Goal: Task Accomplishment & Management: Manage account settings

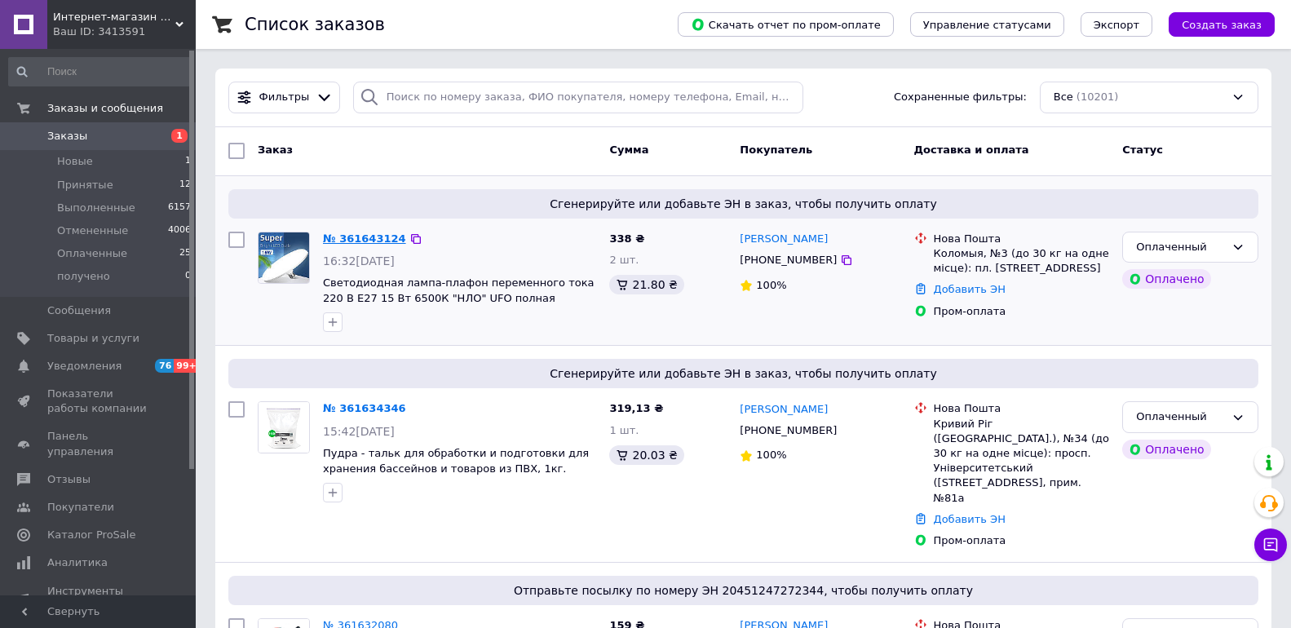
click at [359, 238] on link "№ 361643124" at bounding box center [364, 238] width 83 height 12
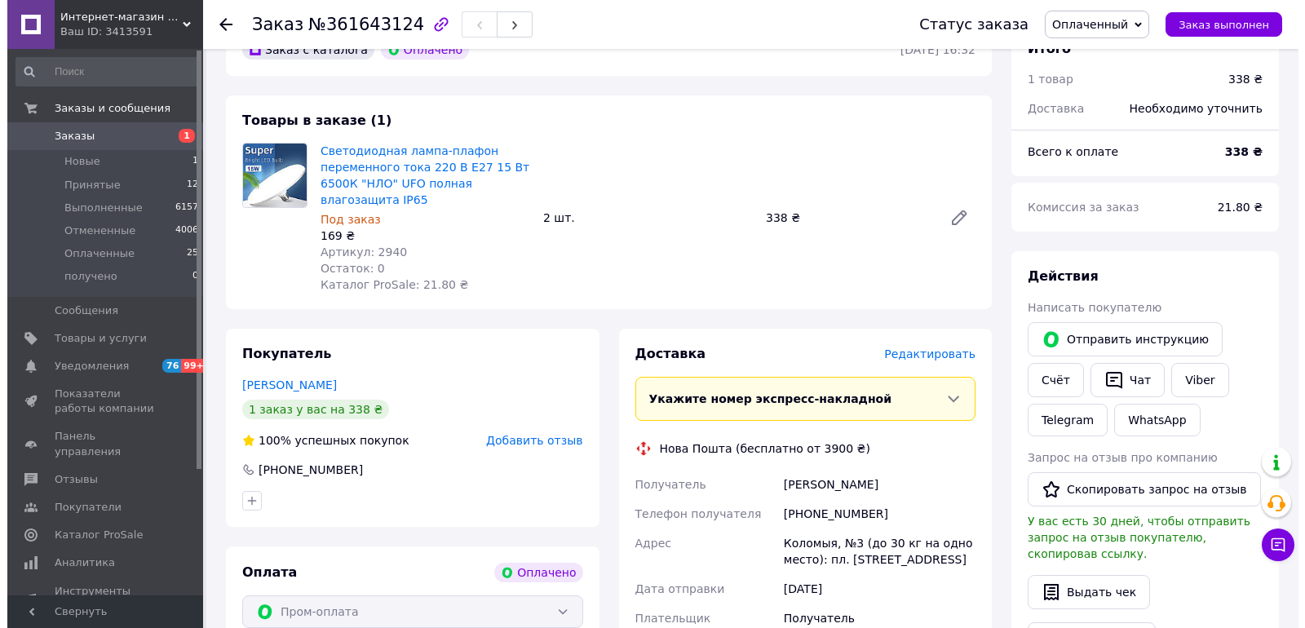
scroll to position [571, 0]
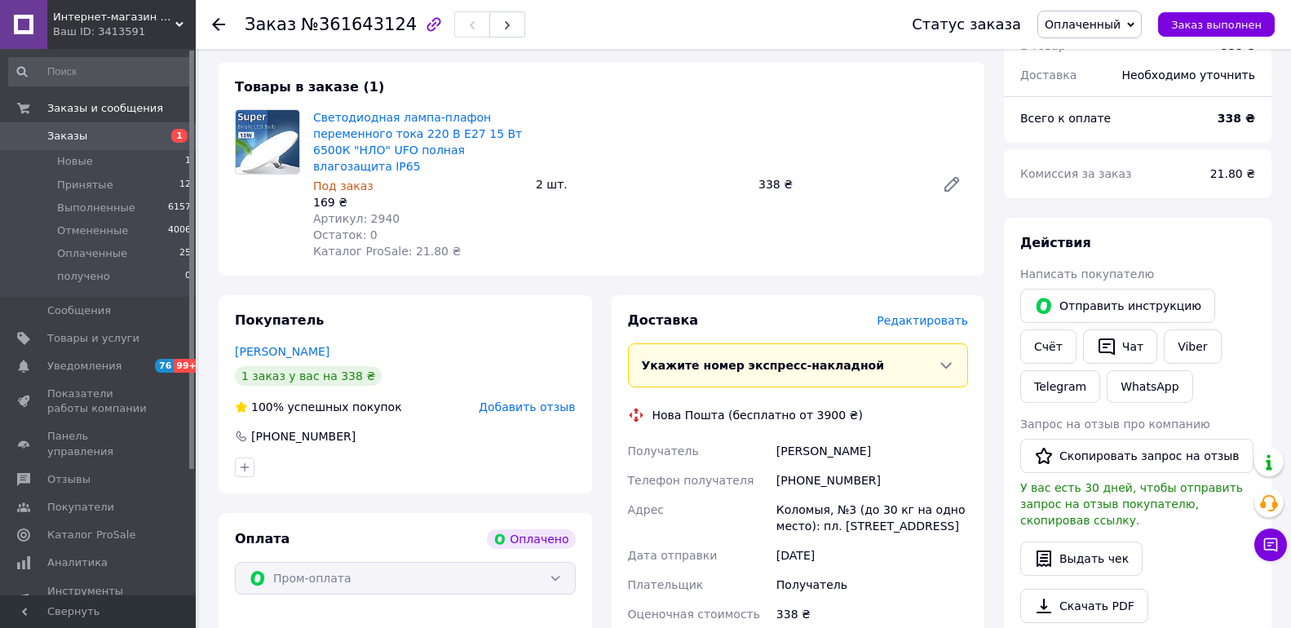
click at [928, 314] on span "Редактировать" at bounding box center [922, 320] width 91 height 13
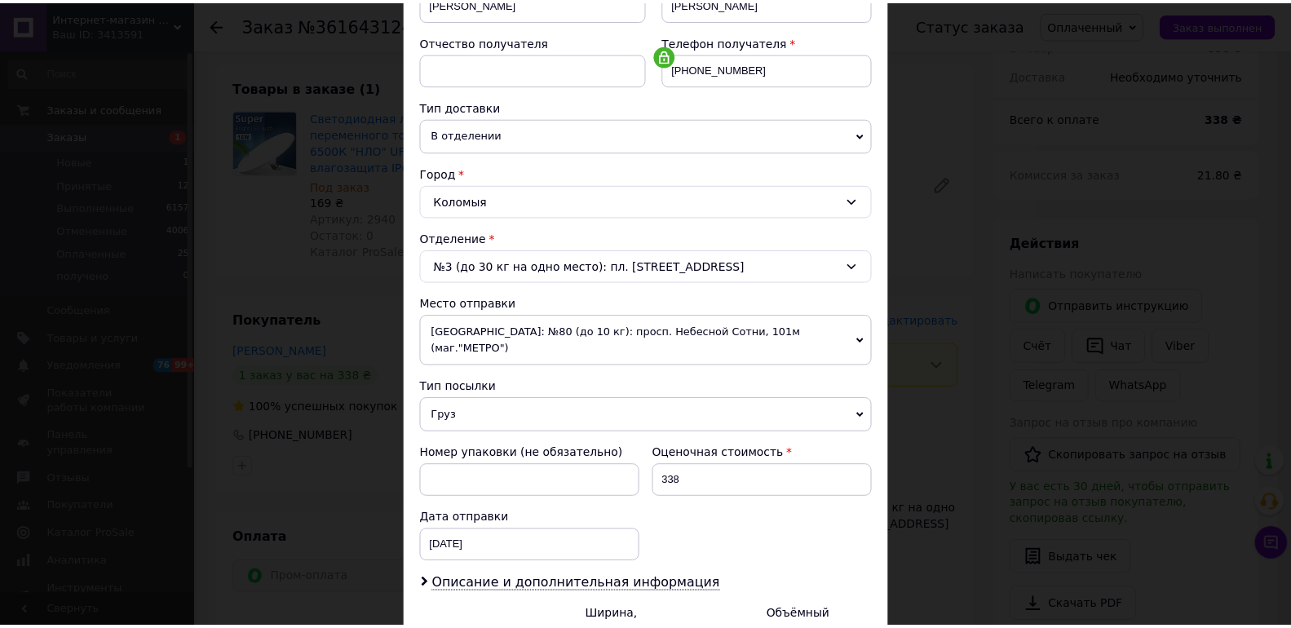
scroll to position [455, 0]
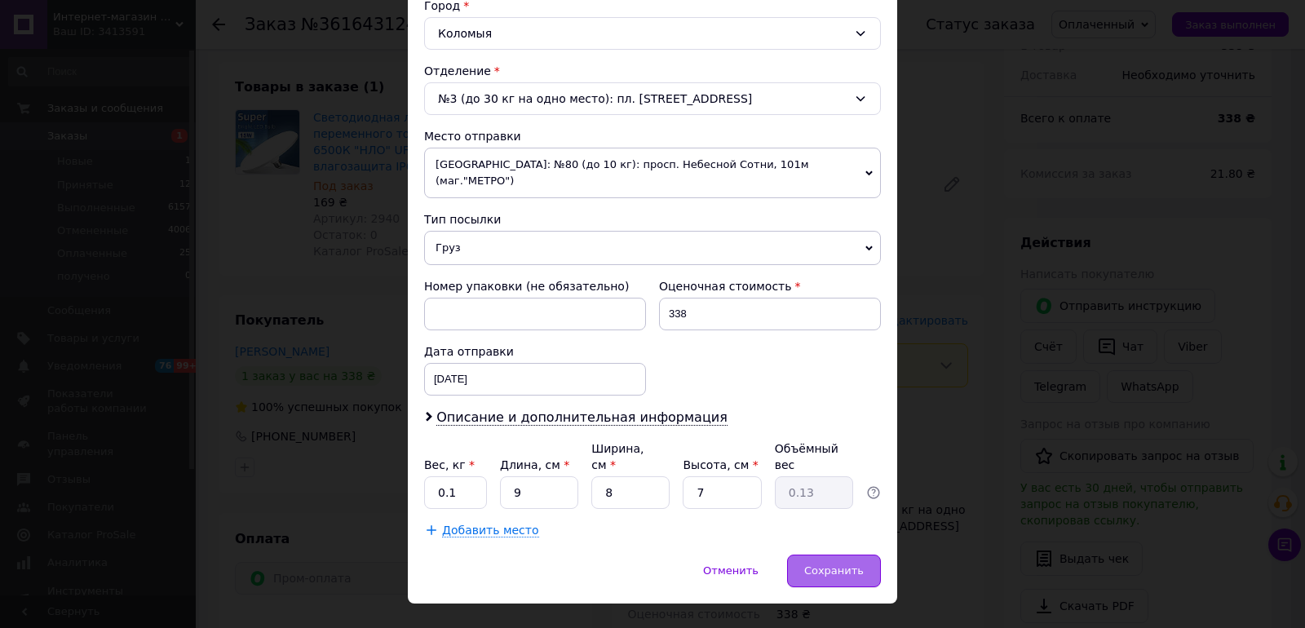
click at [830, 564] on span "Сохранить" at bounding box center [834, 570] width 60 height 12
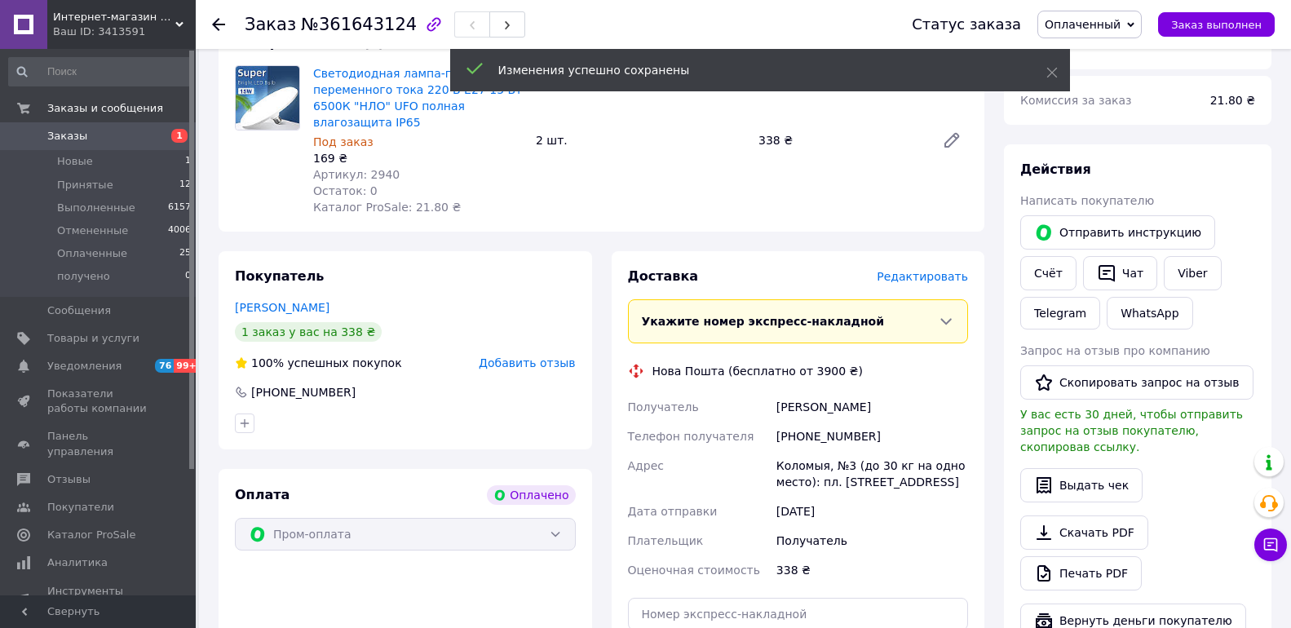
scroll to position [734, 0]
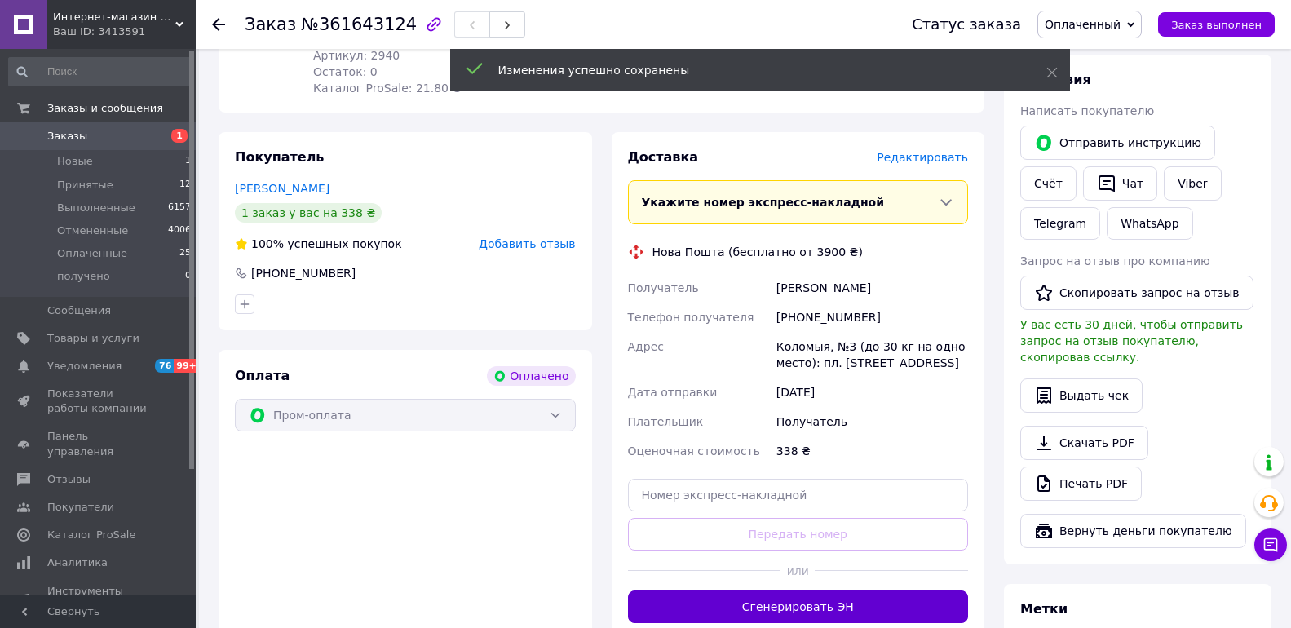
click at [831, 590] on button "Сгенерировать ЭН" at bounding box center [798, 606] width 341 height 33
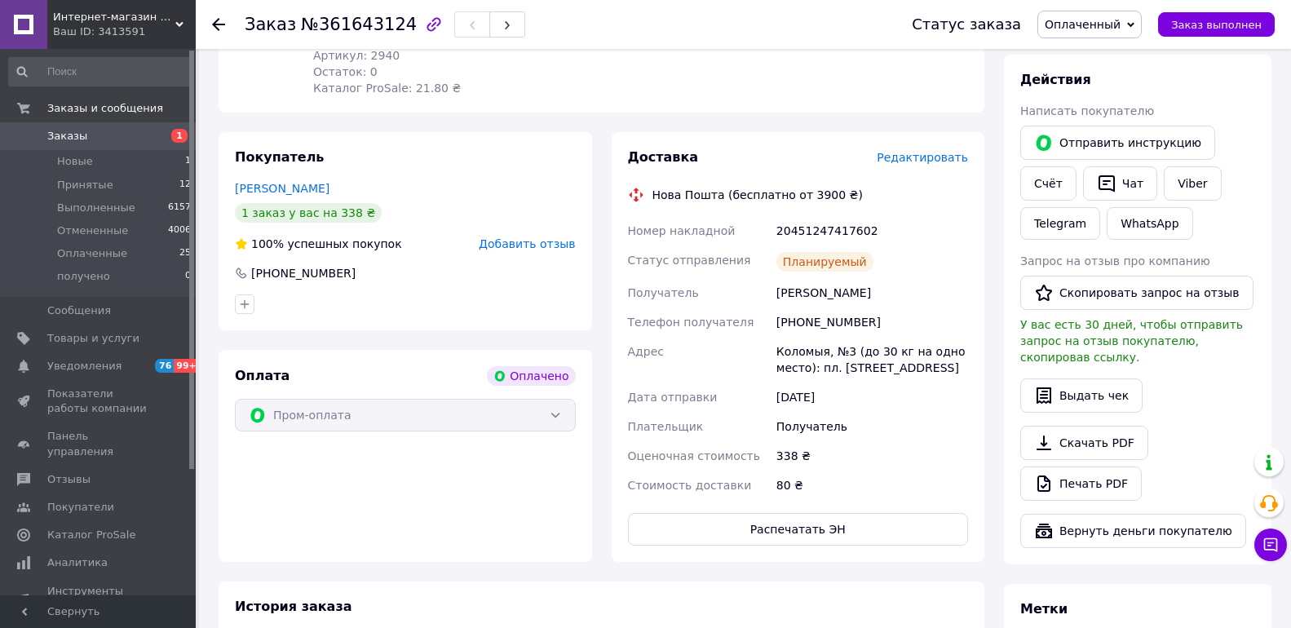
scroll to position [489, 0]
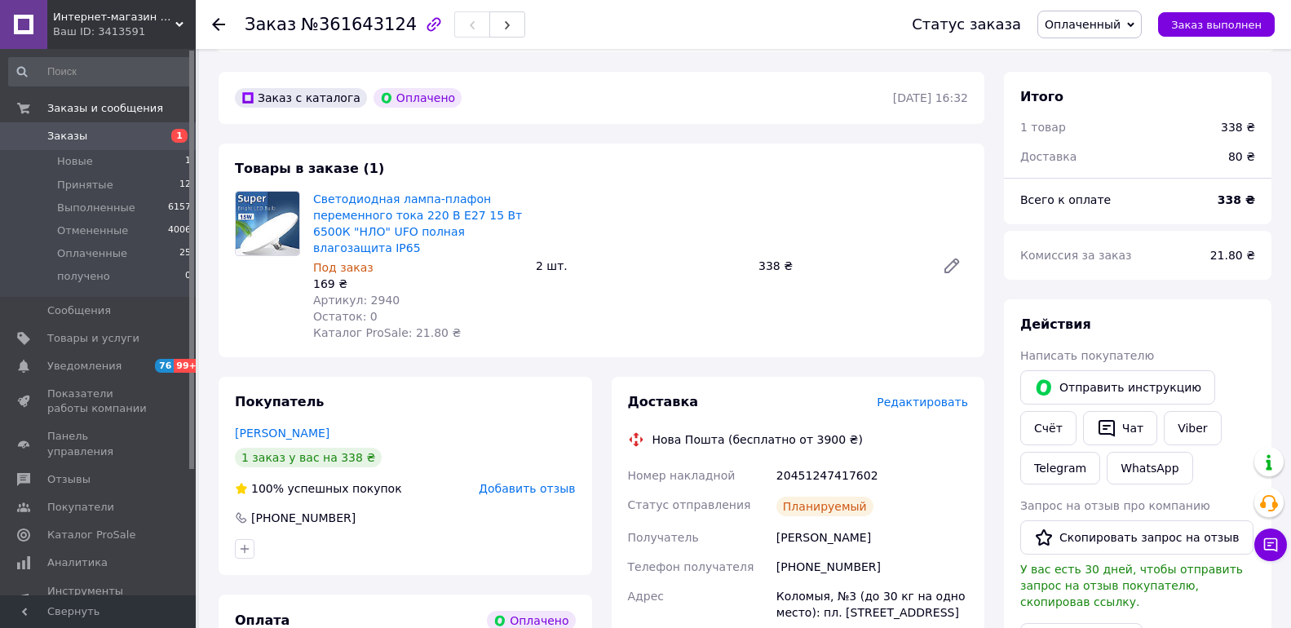
click at [70, 135] on span "Заказы" at bounding box center [67, 136] width 40 height 15
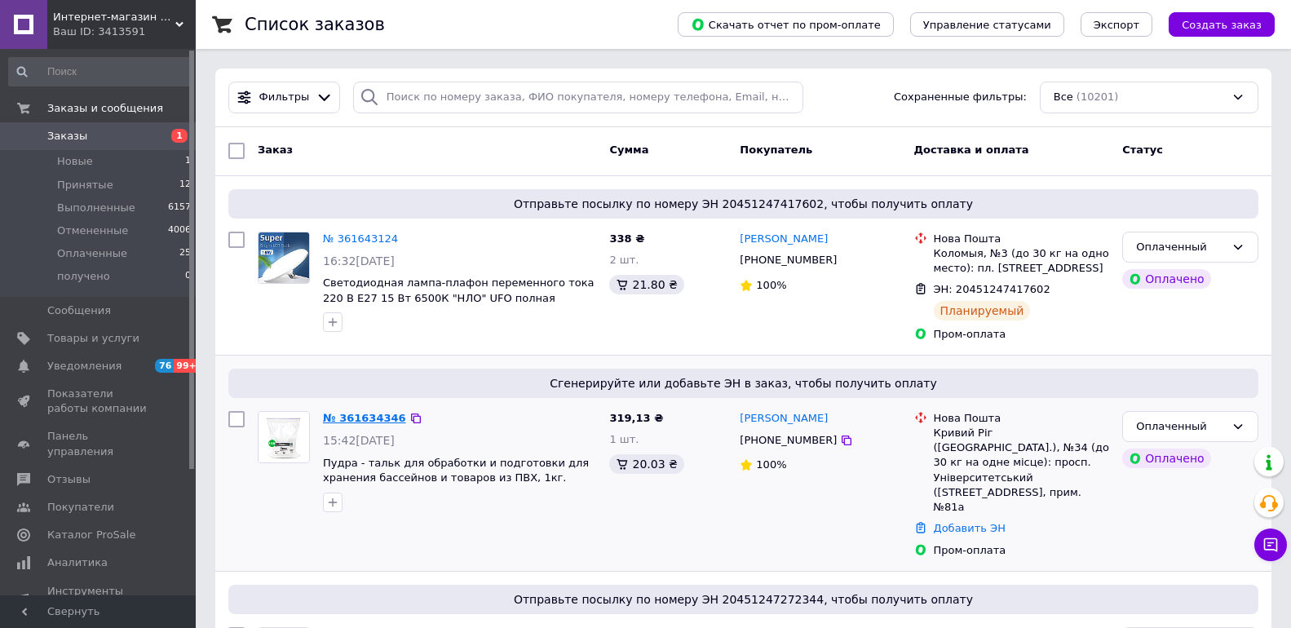
click at [374, 412] on link "№ 361634346" at bounding box center [364, 418] width 83 height 12
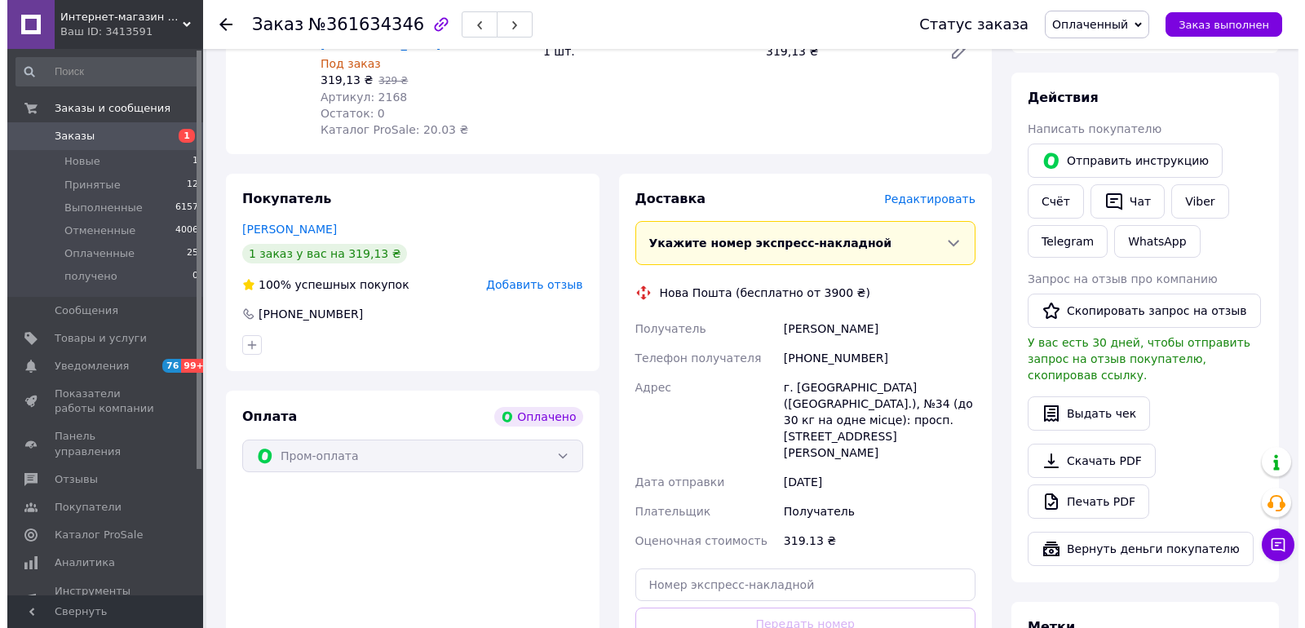
scroll to position [734, 0]
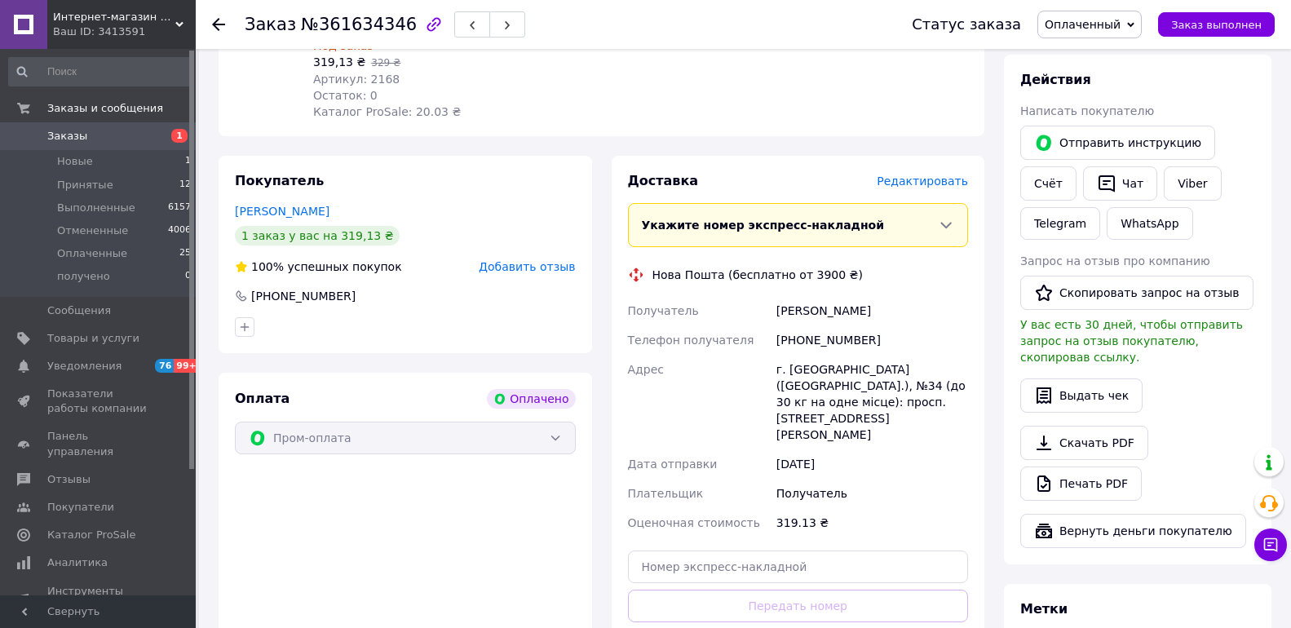
click at [923, 175] on span "Редактировать" at bounding box center [922, 181] width 91 height 13
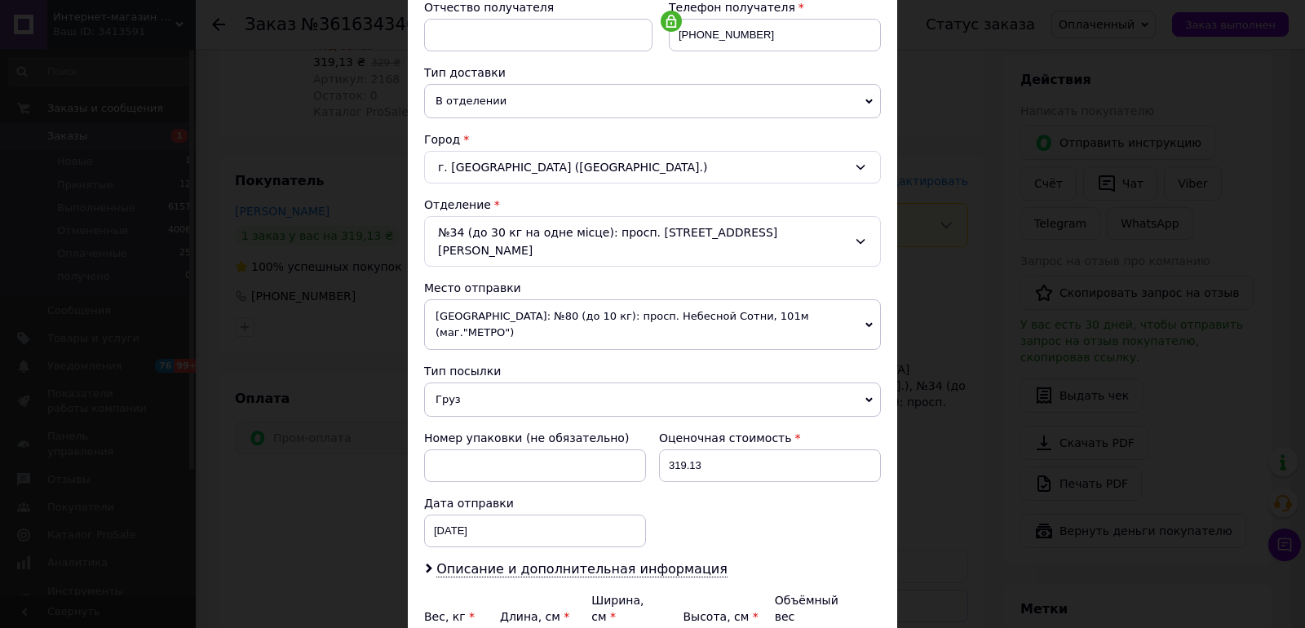
scroll to position [326, 0]
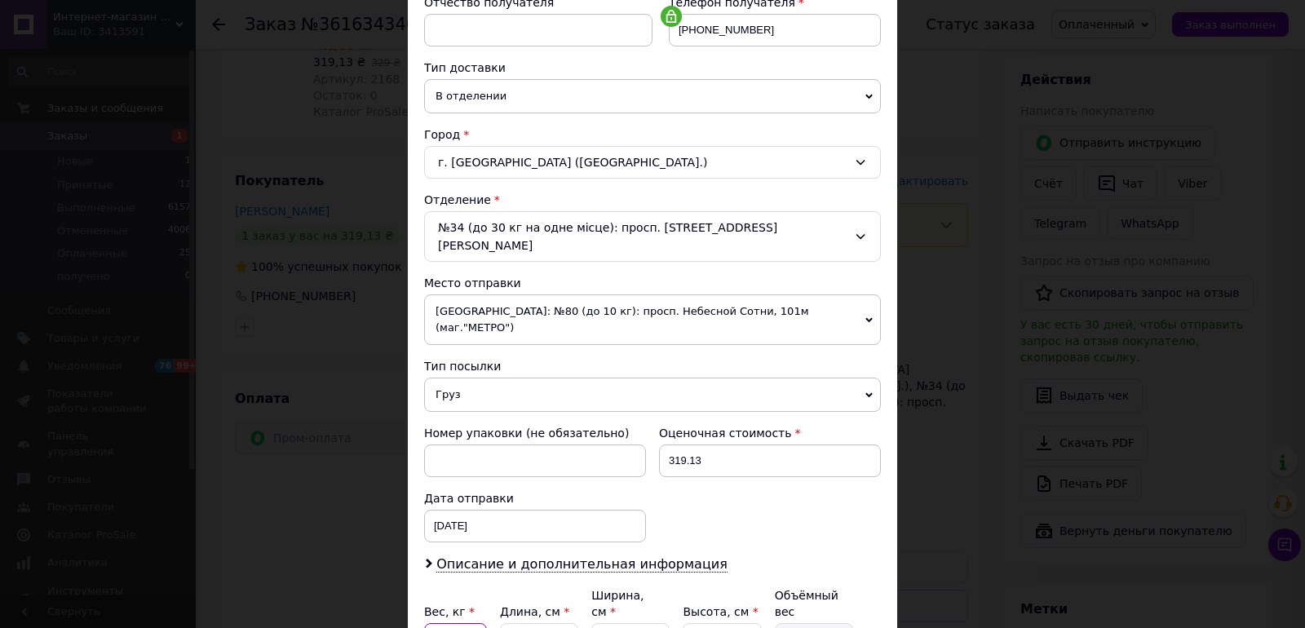
click at [462, 623] on input "10" at bounding box center [455, 639] width 63 height 33
type input "1"
click at [537, 623] on input "28" at bounding box center [539, 639] width 78 height 33
type input "2"
type input "0.7"
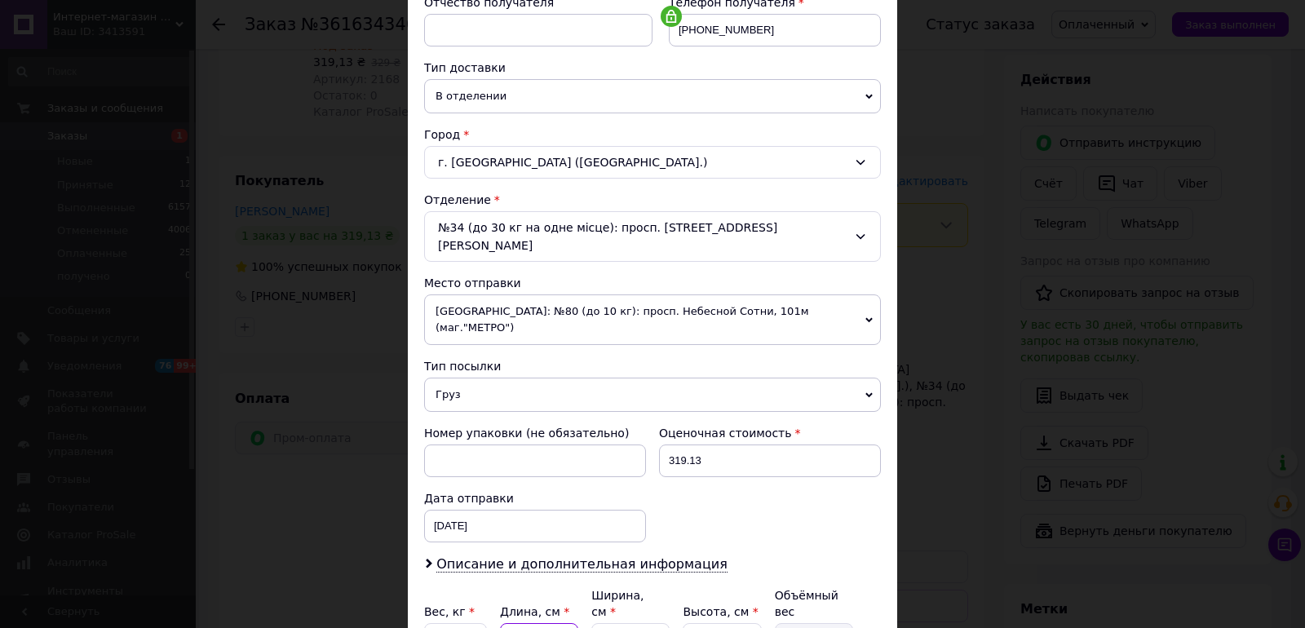
type input "1"
type input "0.35"
type input "15"
type input "5.25"
type input "15"
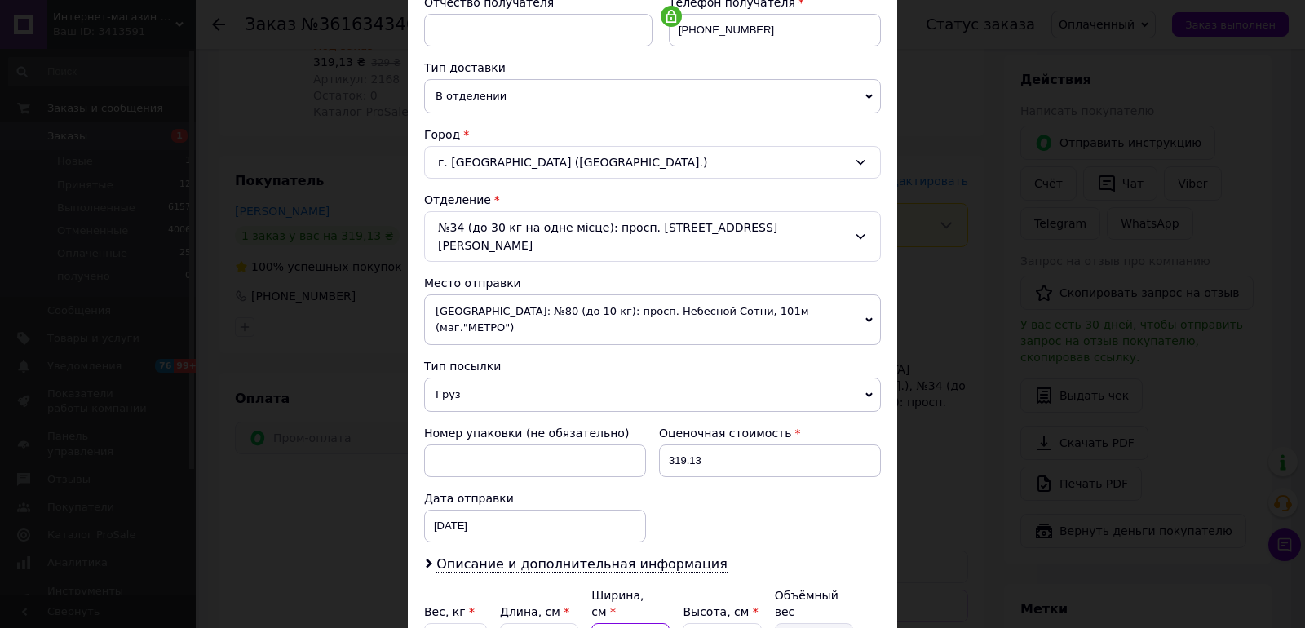
click at [604, 623] on input "40" at bounding box center [630, 639] width 78 height 33
type input "740"
type input "97.13"
click at [604, 623] on input "740" at bounding box center [630, 639] width 78 height 33
type input "40"
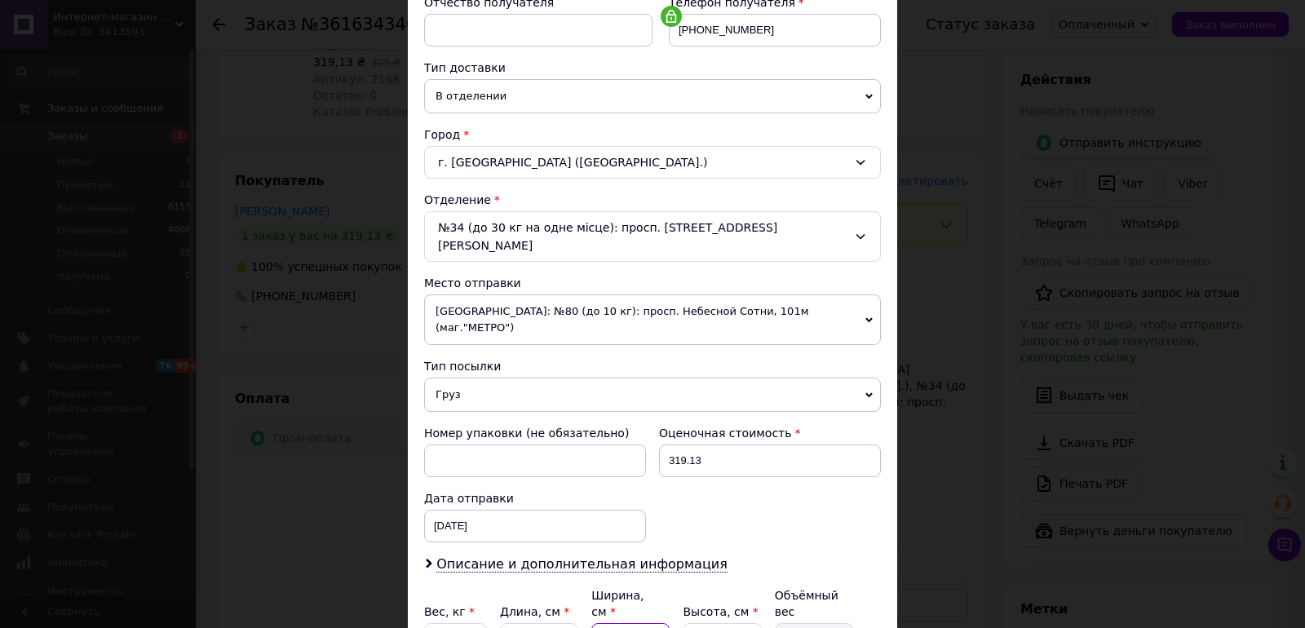
type input "5.25"
type input "0"
type input "0.1"
type input "40"
type input "5.25"
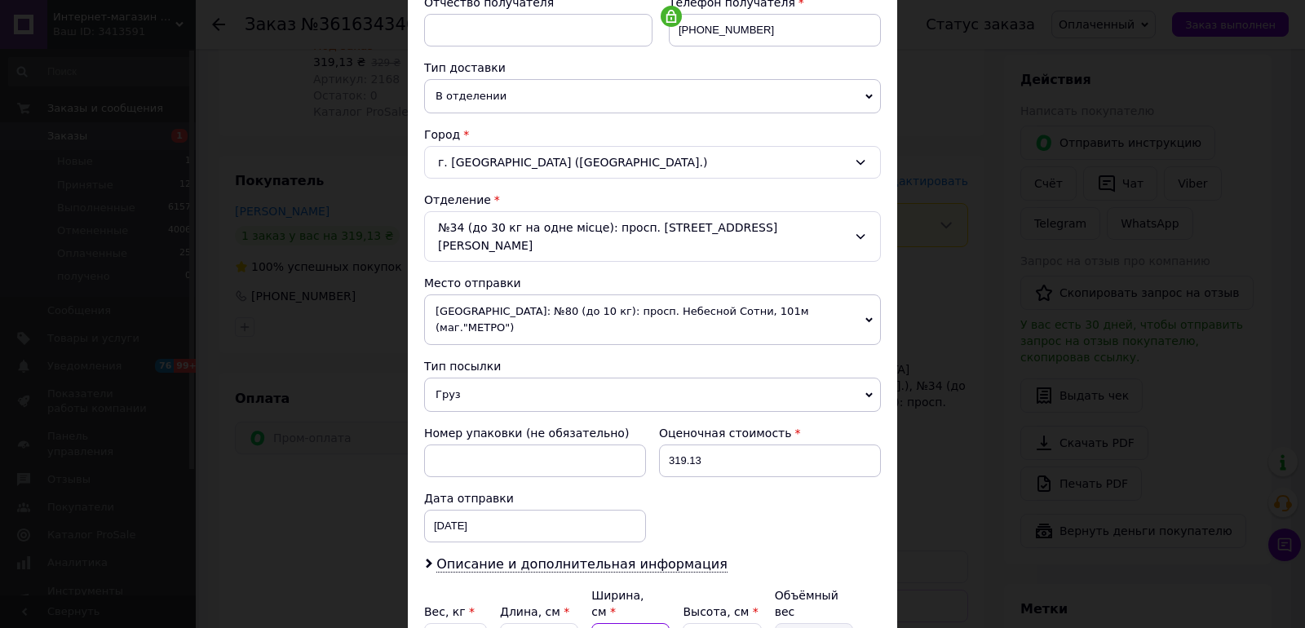
type input "410"
type input "53.81"
type input "10"
type input "1.31"
type input "10"
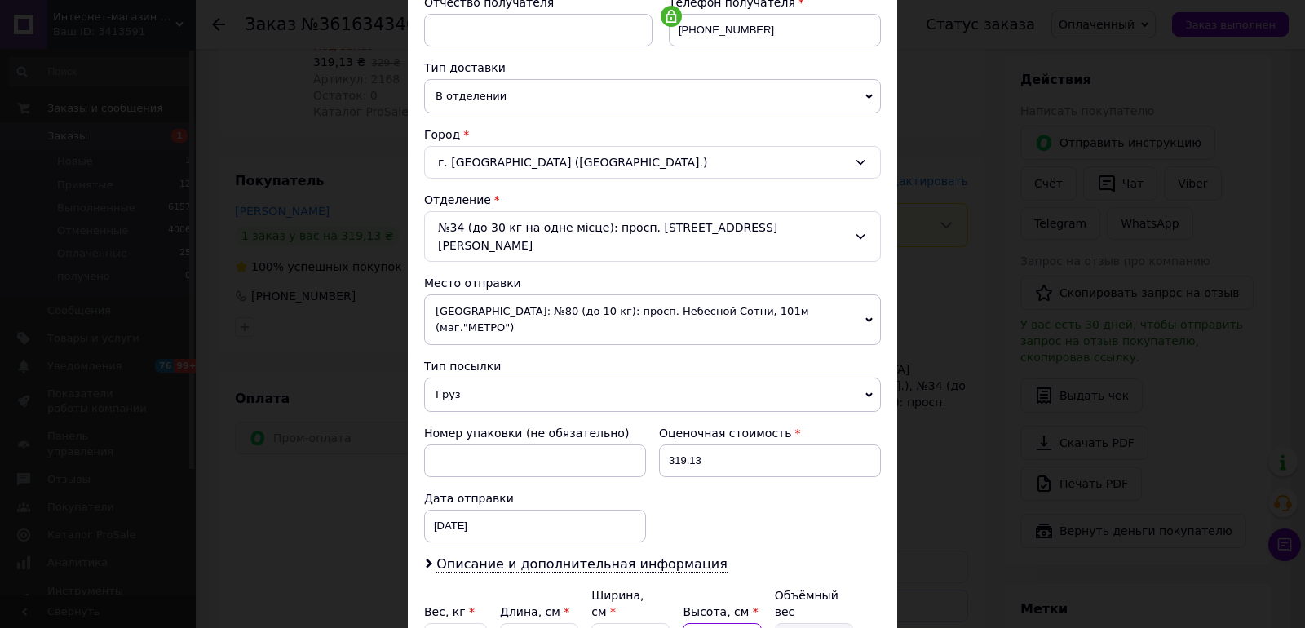
click at [714, 623] on input "35" at bounding box center [722, 639] width 78 height 33
type input "5"
type input "0.19"
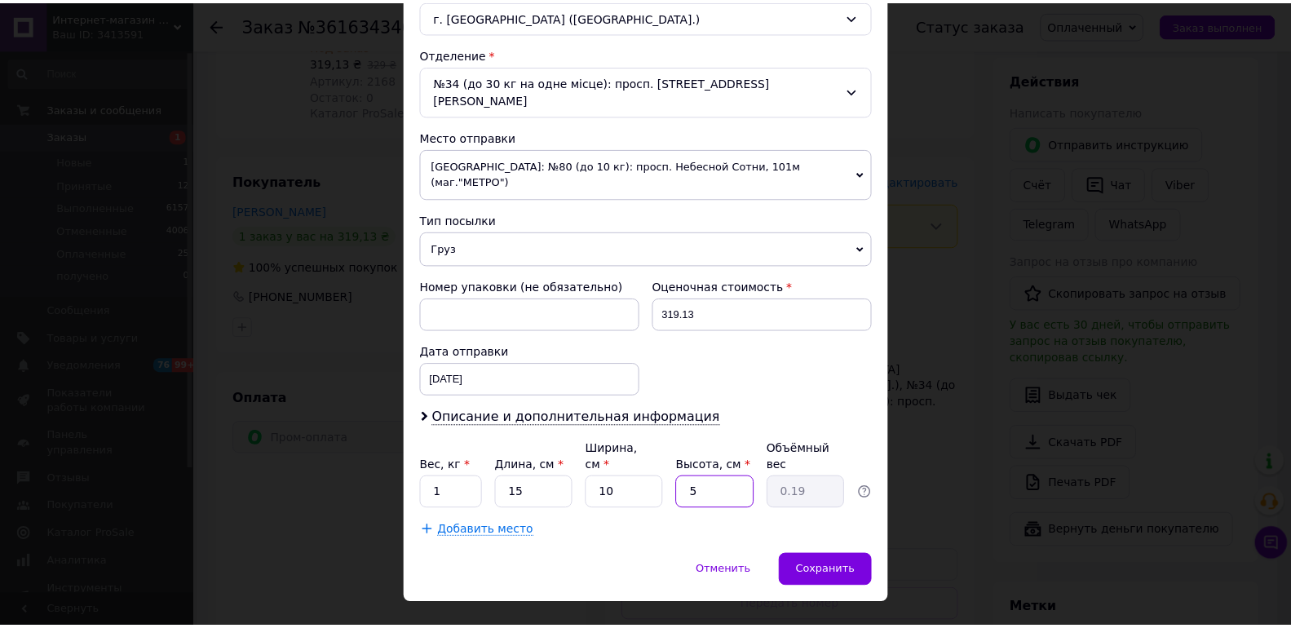
scroll to position [473, 0]
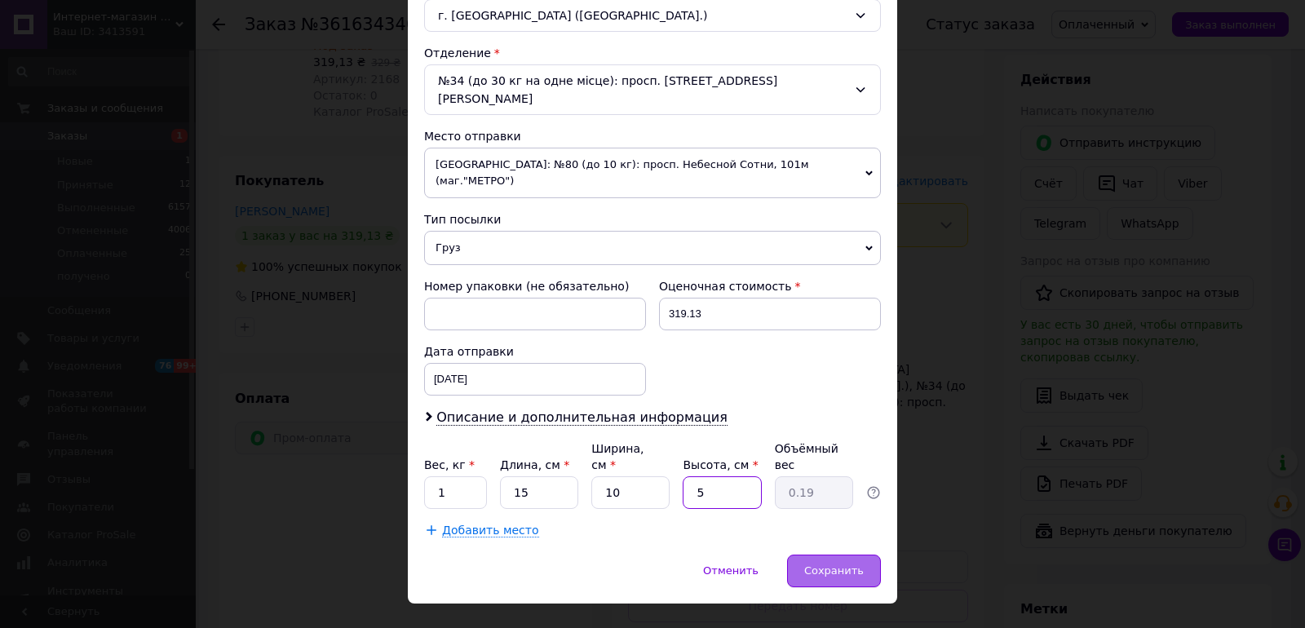
type input "5"
click at [810, 555] on div "Сохранить" at bounding box center [834, 571] width 94 height 33
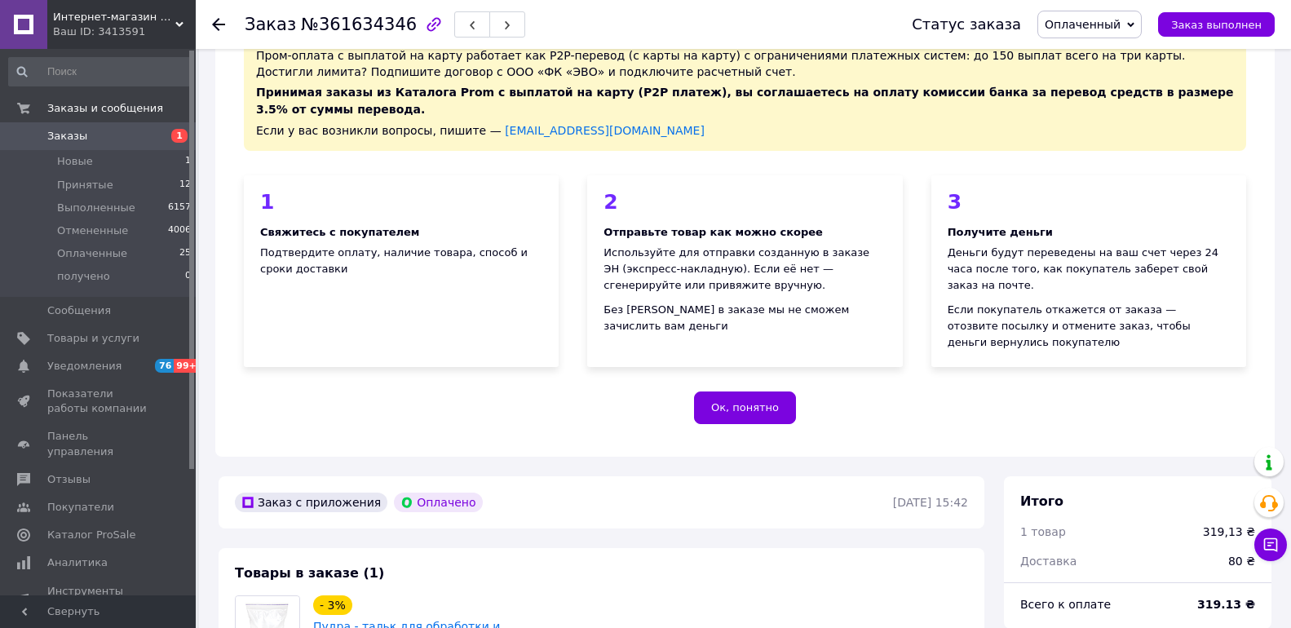
scroll to position [82, 0]
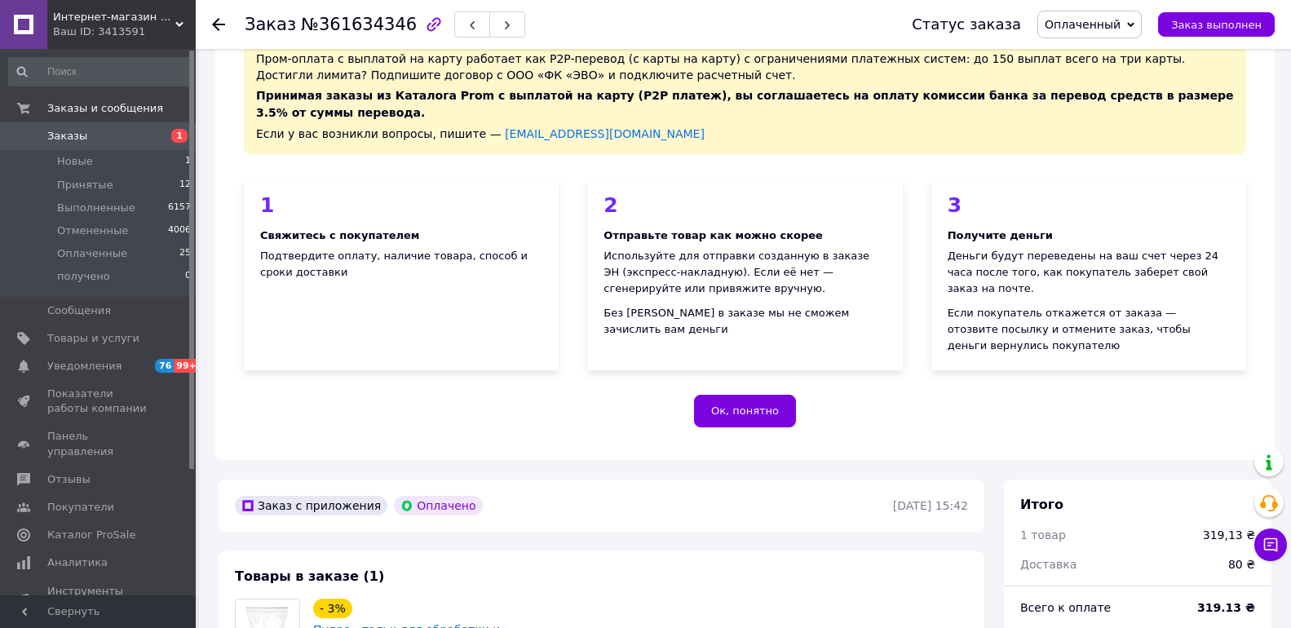
click at [90, 130] on span "Заказы" at bounding box center [99, 136] width 104 height 15
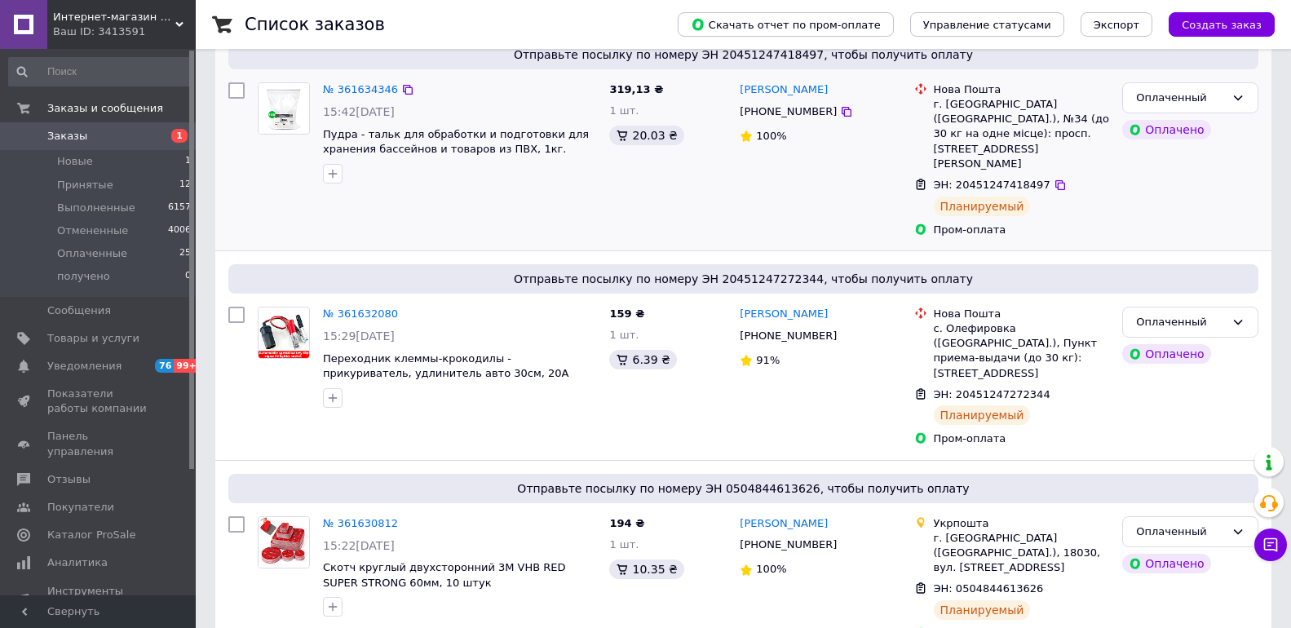
scroll to position [408, 0]
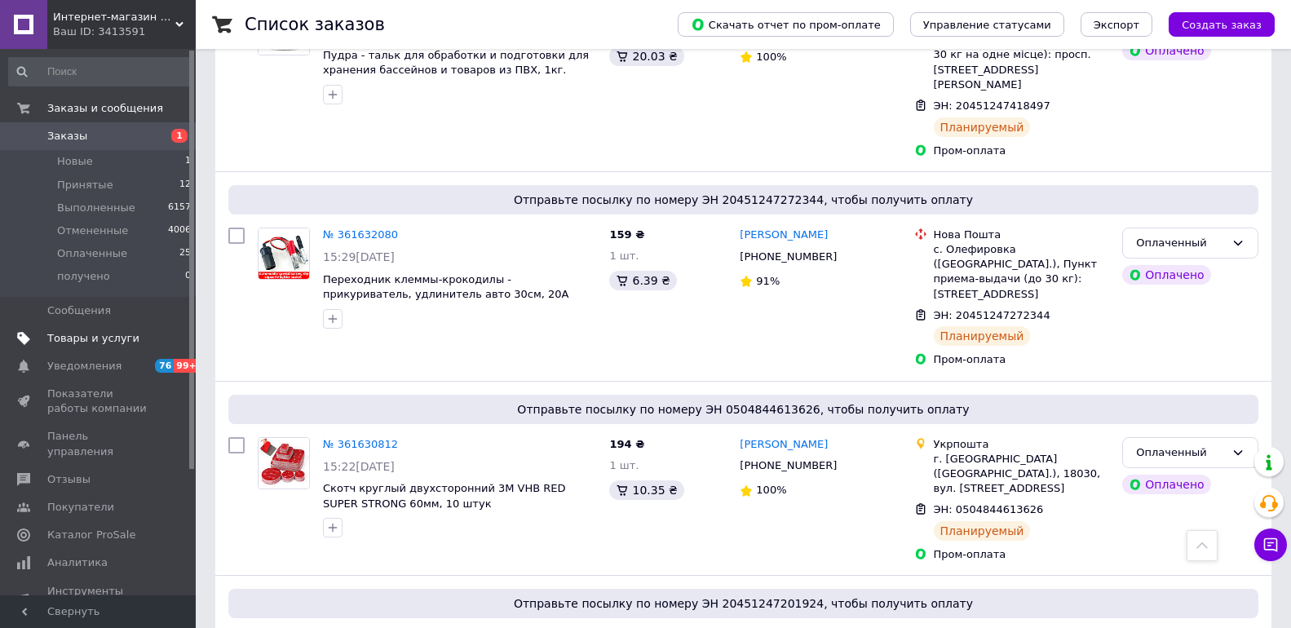
click at [82, 339] on span "Товары и услуги" at bounding box center [93, 338] width 92 height 15
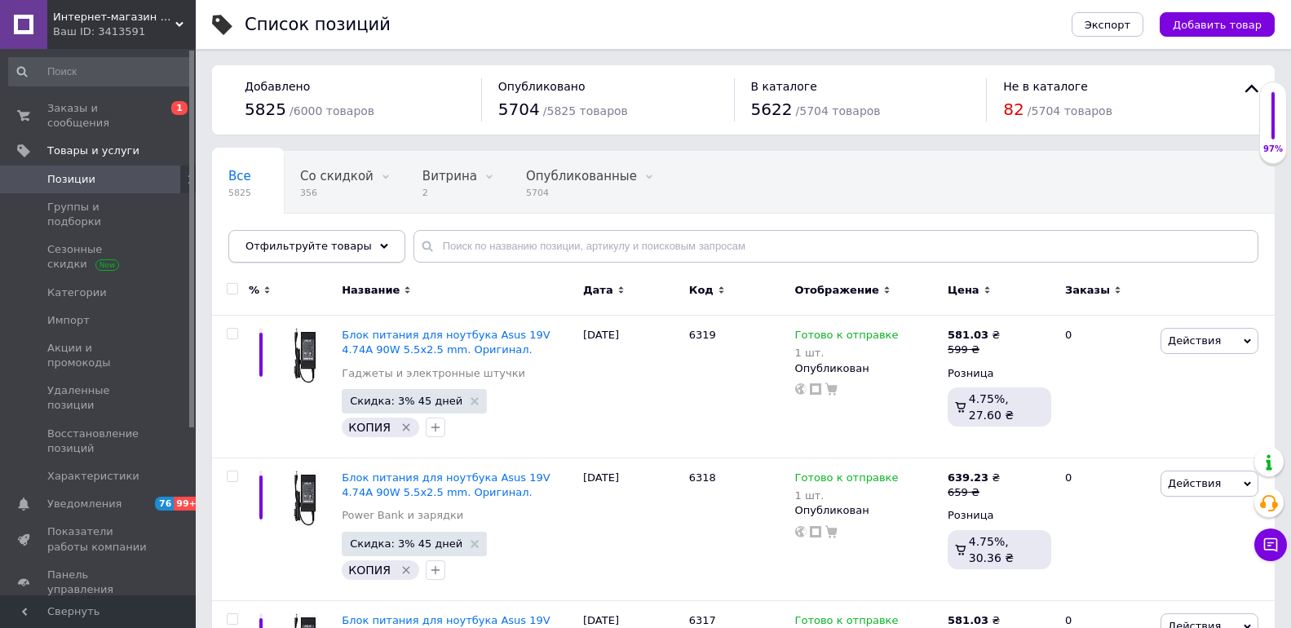
click at [351, 255] on div "Отфильтруйте товары" at bounding box center [316, 246] width 177 height 33
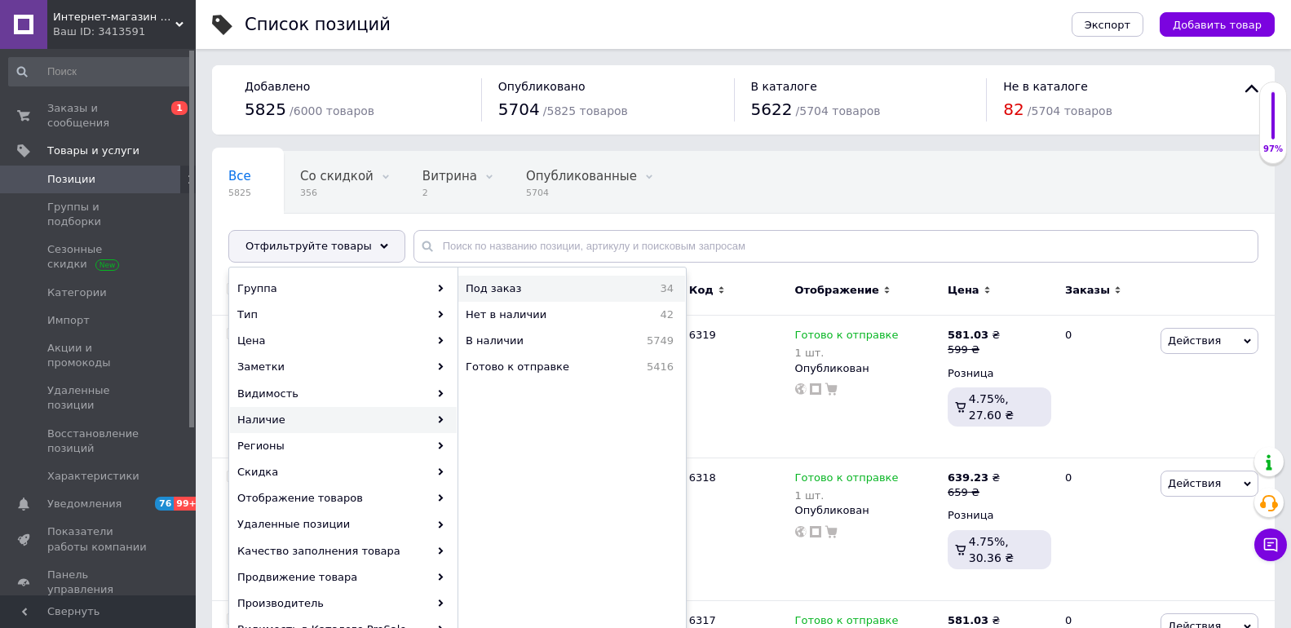
click at [565, 285] on span "Под заказ" at bounding box center [541, 288] width 150 height 15
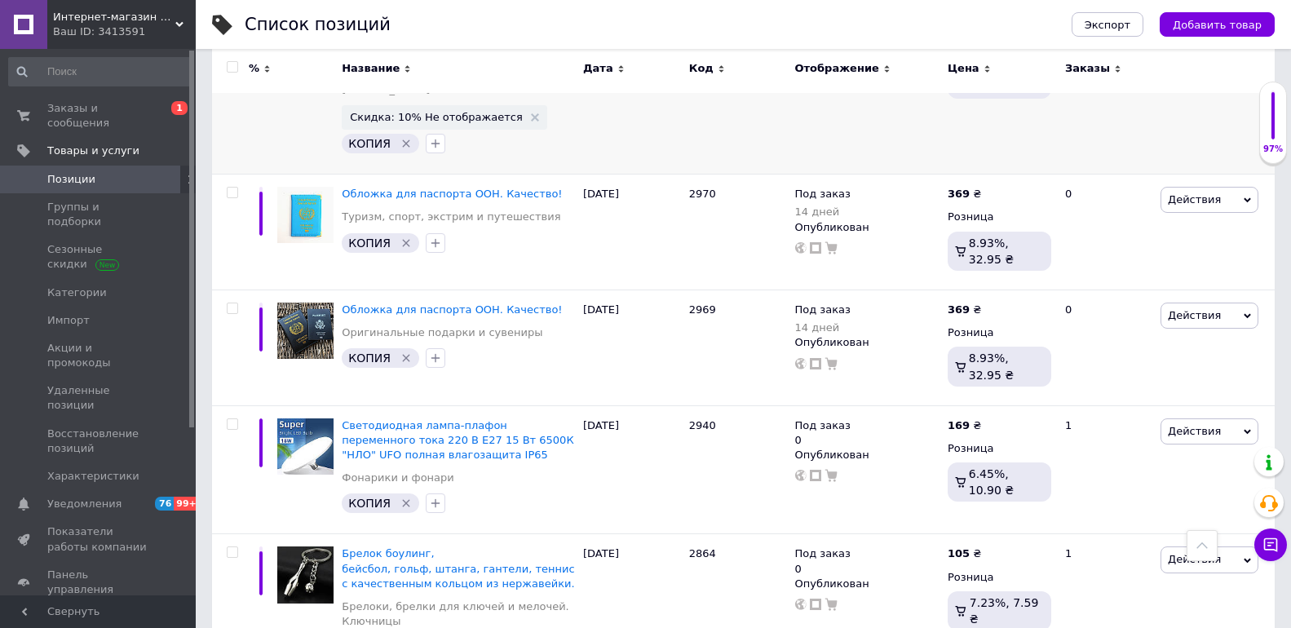
scroll to position [3099, 0]
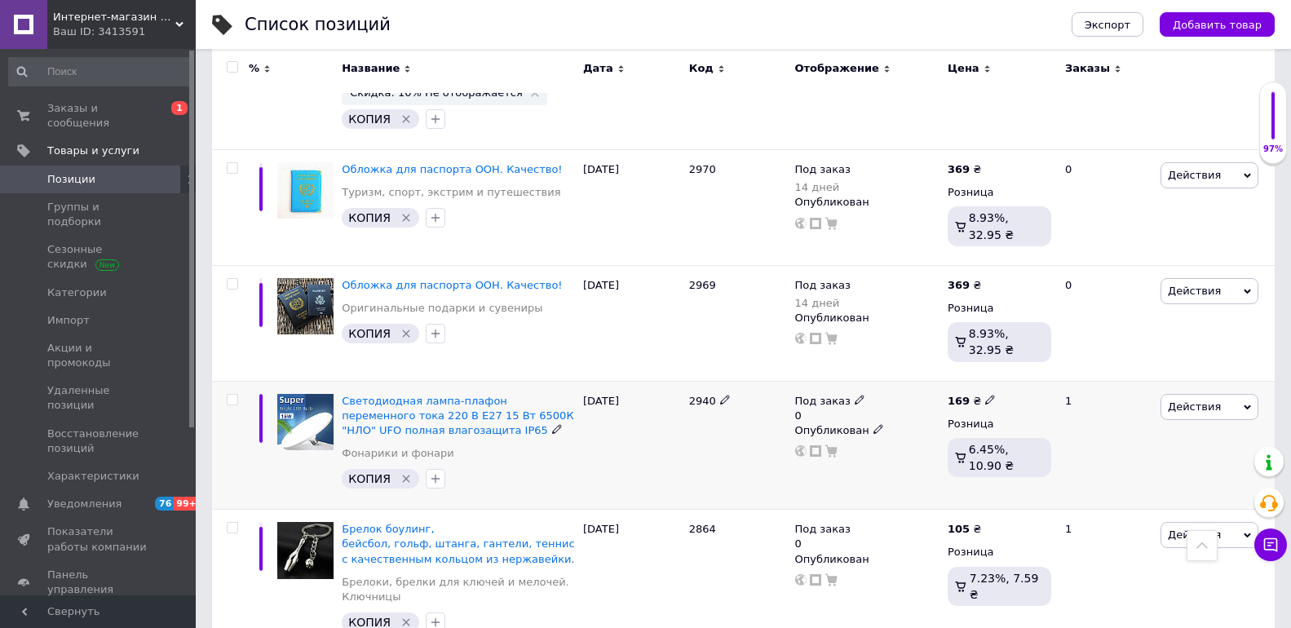
click at [1222, 394] on span "Действия" at bounding box center [1209, 407] width 98 height 26
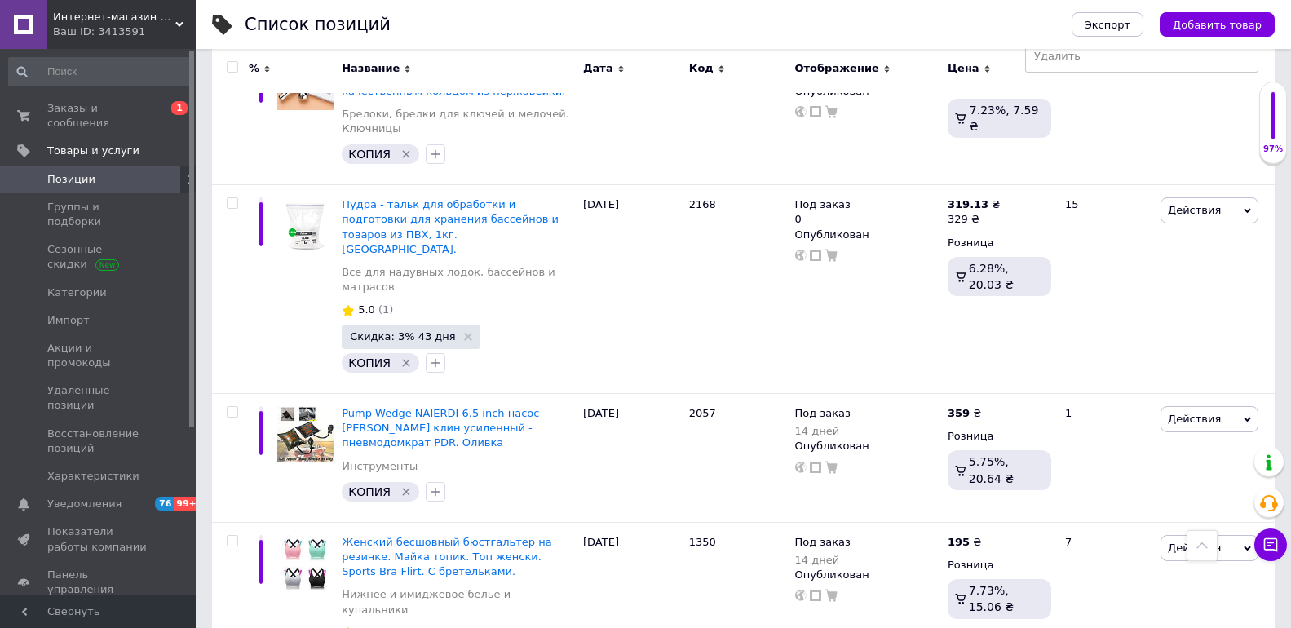
scroll to position [3461, 0]
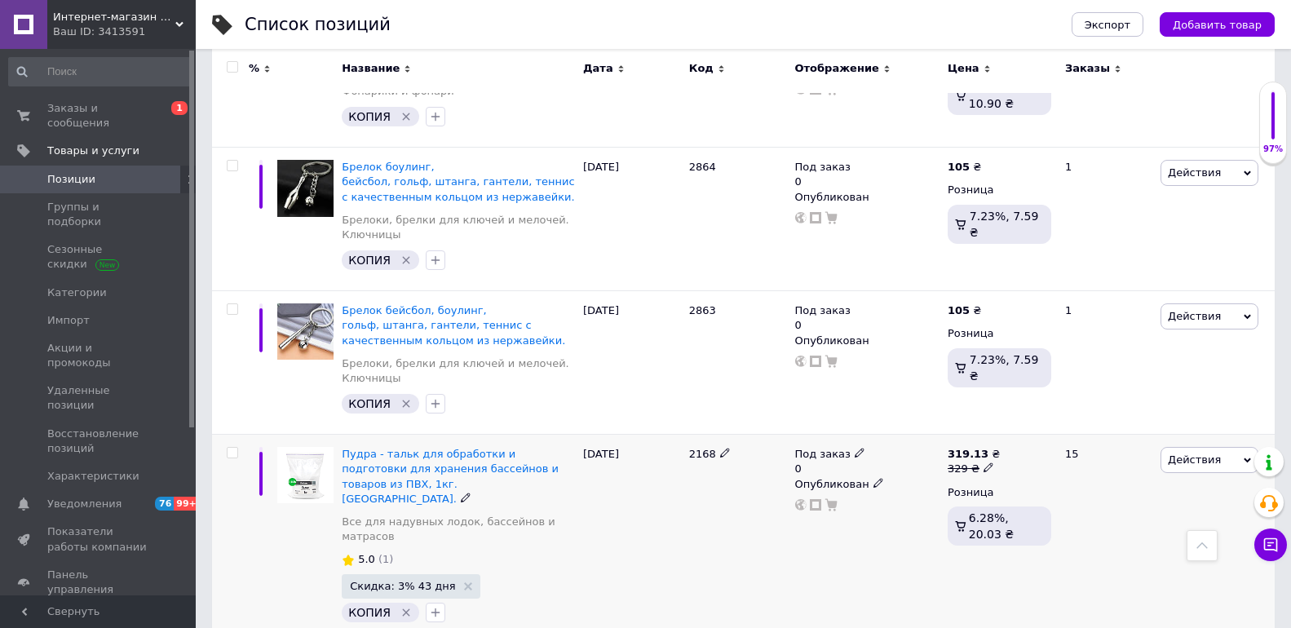
click at [855, 447] on span at bounding box center [860, 452] width 10 height 11
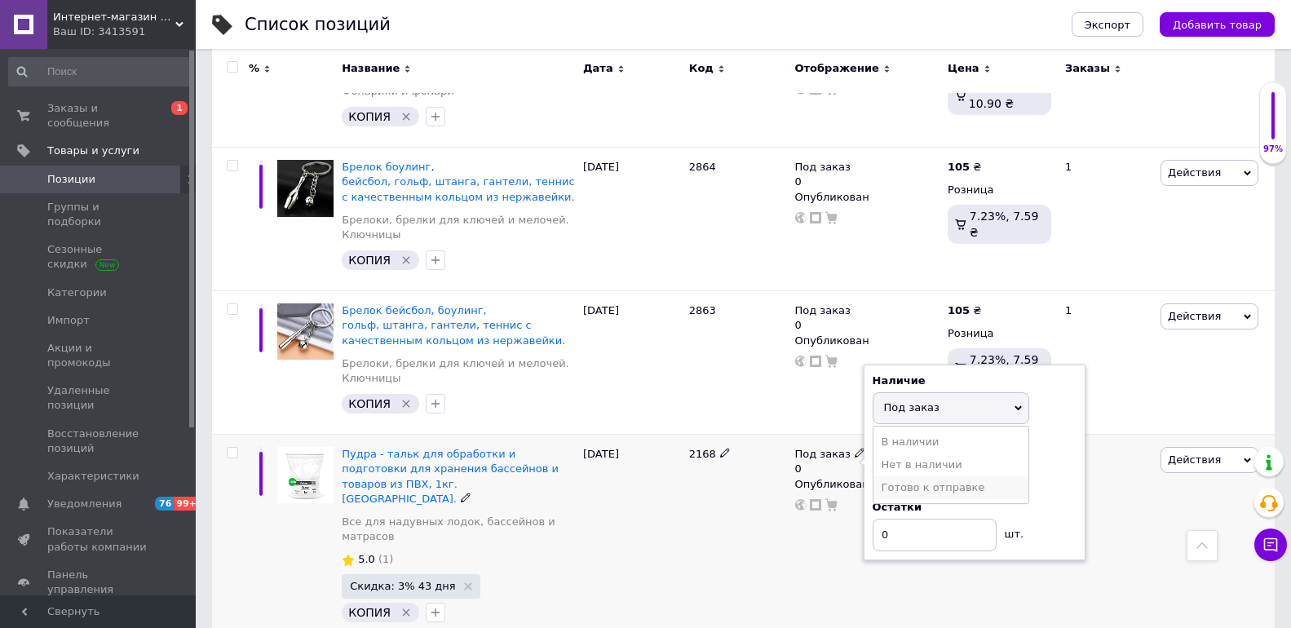
click at [924, 476] on li "Готово к отправке" at bounding box center [950, 487] width 155 height 23
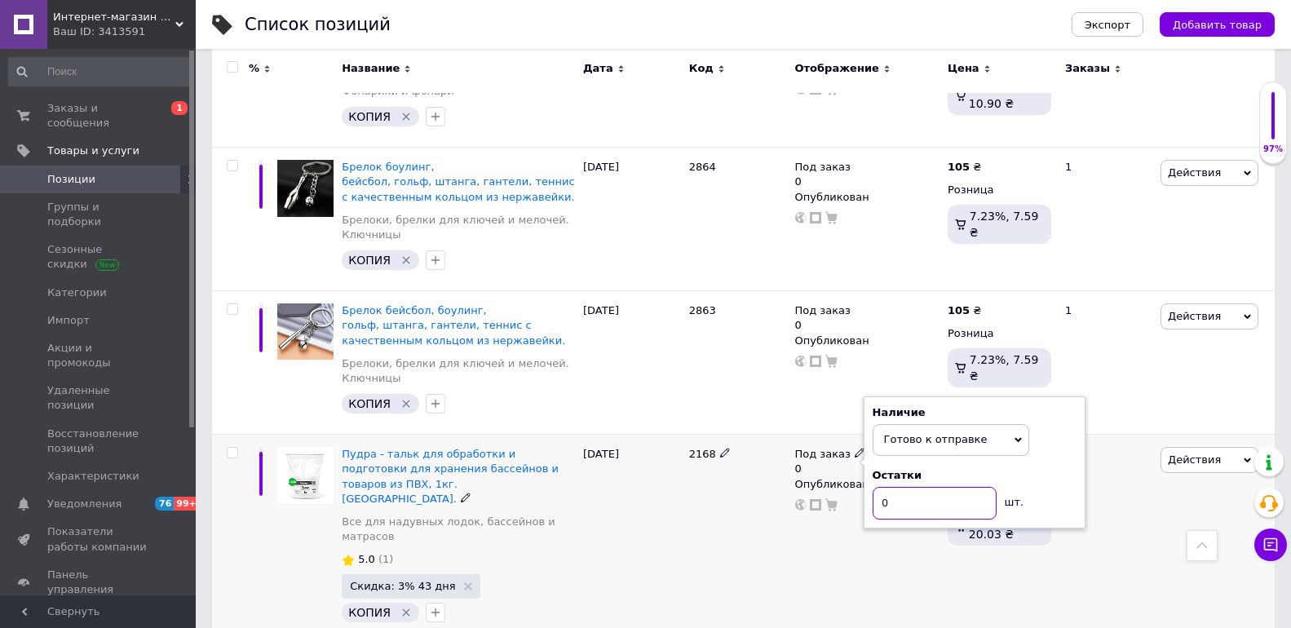
click at [902, 487] on input "0" at bounding box center [935, 503] width 124 height 33
type input "1"
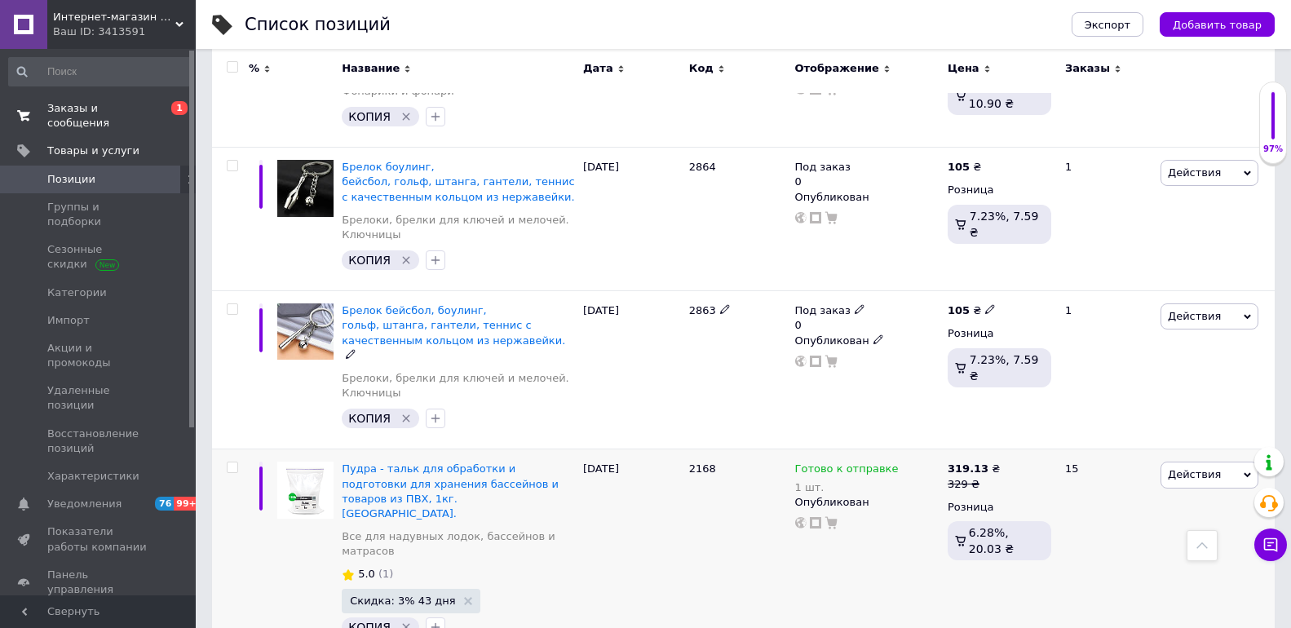
scroll to position [3298, 0]
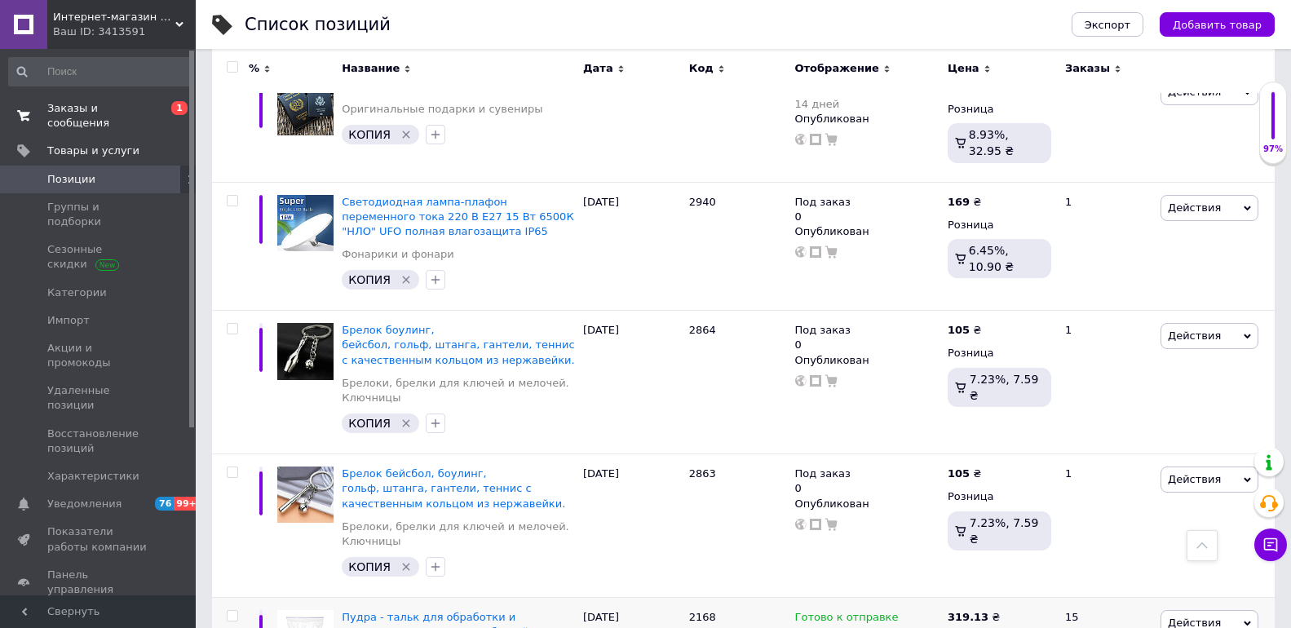
click at [99, 118] on link "Заказы и сообщения 0 1" at bounding box center [100, 116] width 201 height 42
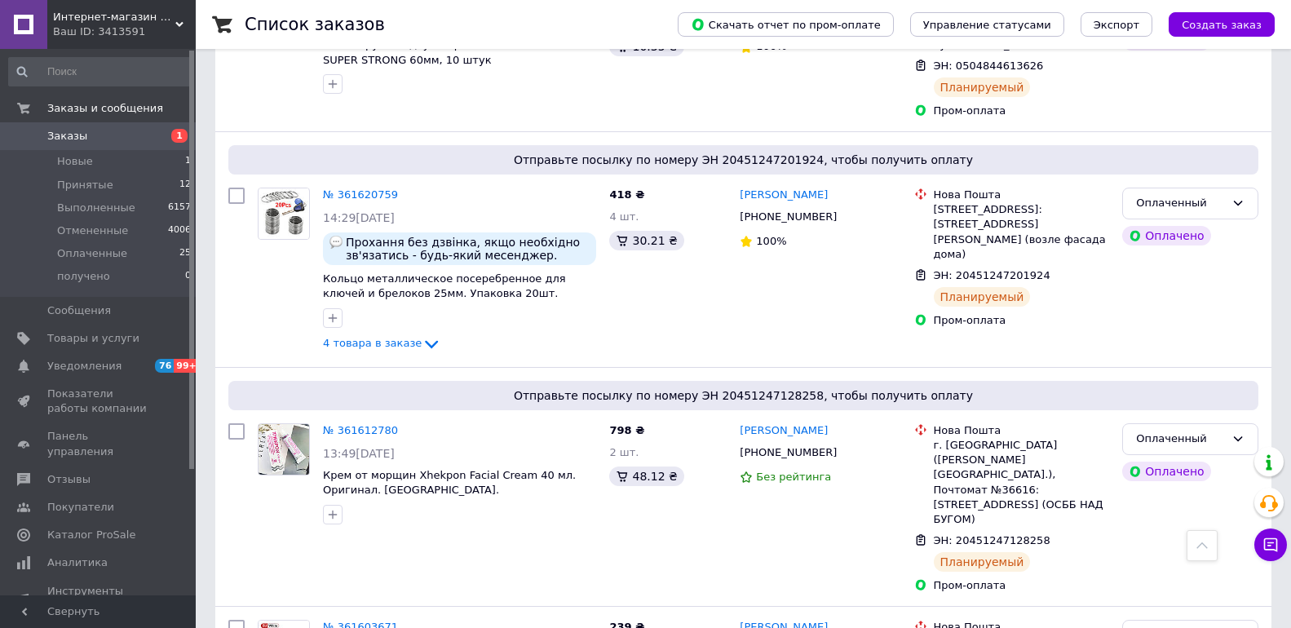
scroll to position [897, 0]
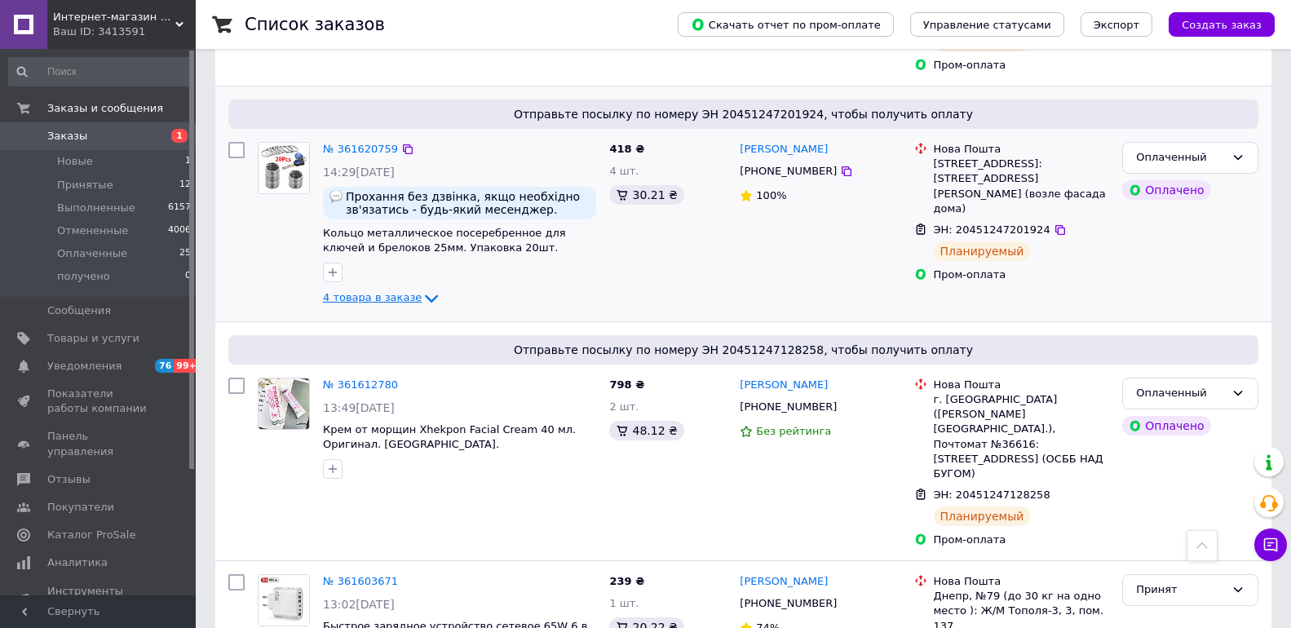
click at [422, 289] on icon at bounding box center [432, 299] width 20 height 20
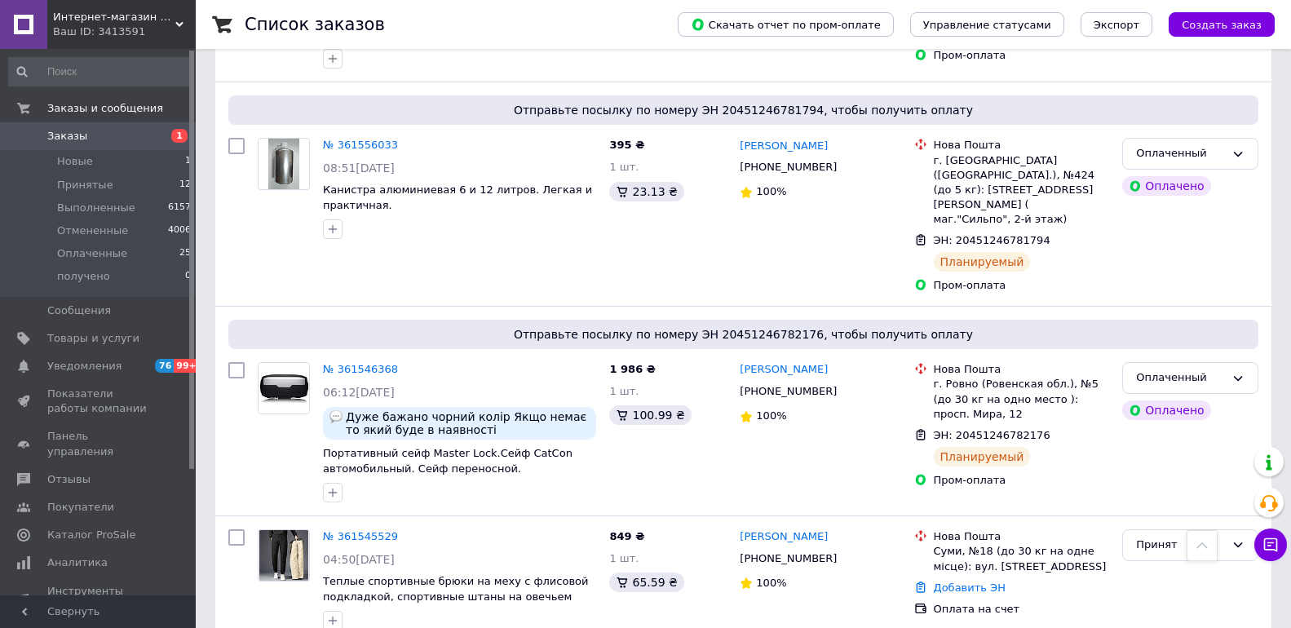
scroll to position [2365, 0]
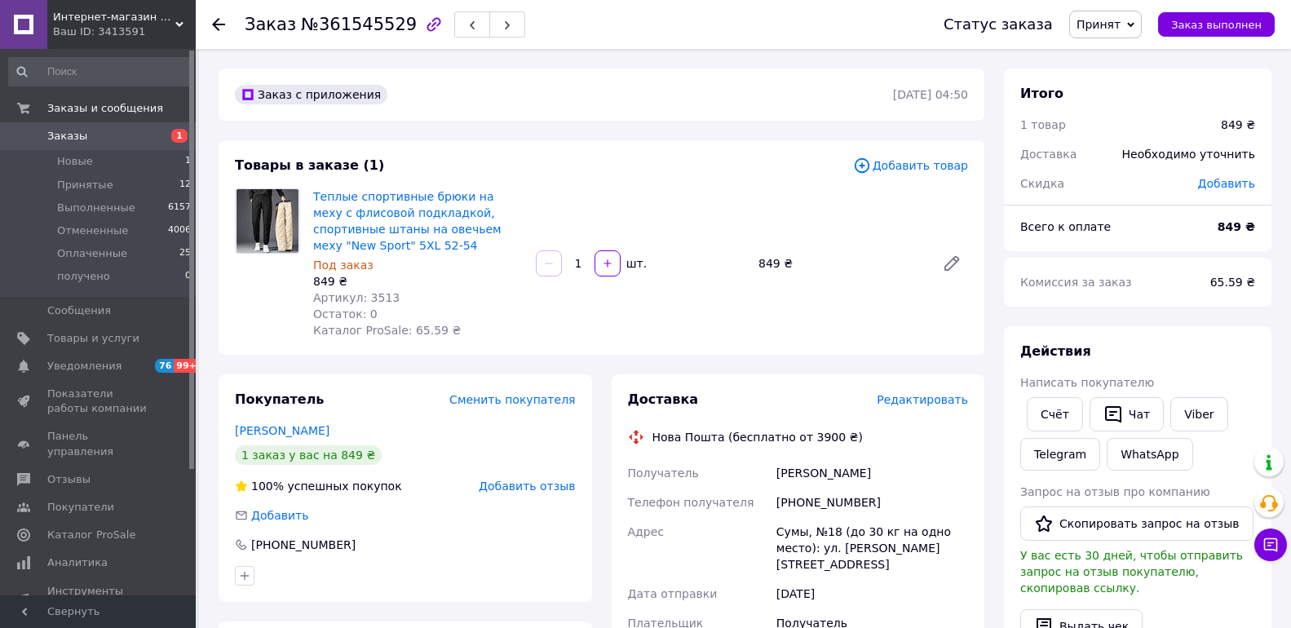
click at [123, 146] on link "Заказы 1" at bounding box center [100, 136] width 201 height 28
